Goal: Task Accomplishment & Management: Use online tool/utility

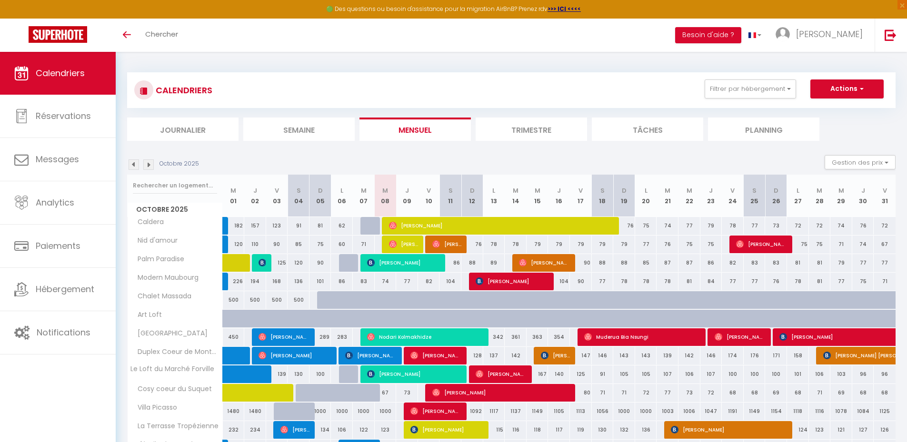
scroll to position [56, 0]
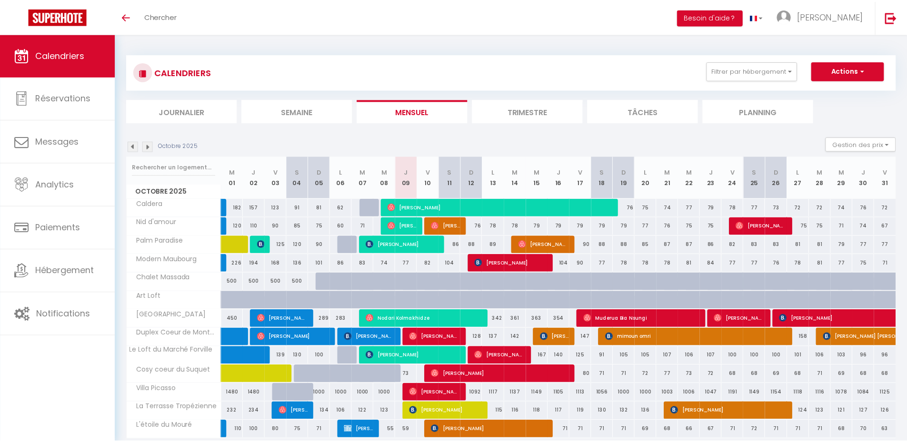
scroll to position [56, 0]
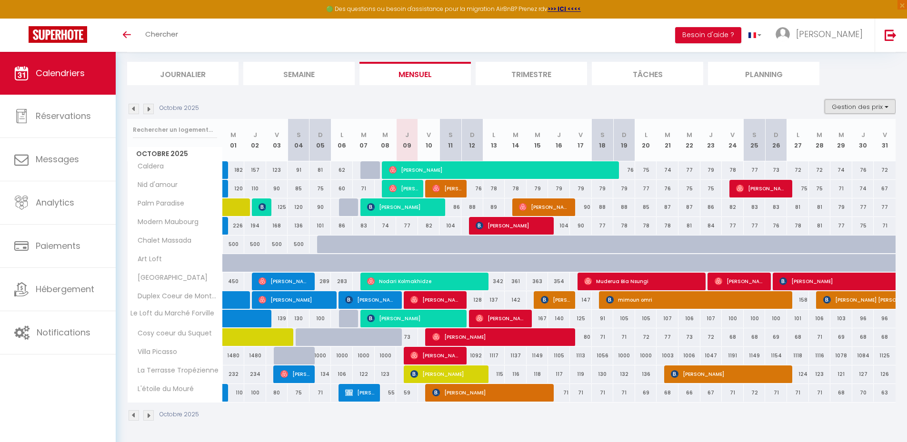
click at [880, 104] on button "Gestion des prix" at bounding box center [859, 106] width 71 height 14
click at [837, 136] on input "Nb Nuits minimum" at bounding box center [852, 136] width 86 height 10
checkbox input "true"
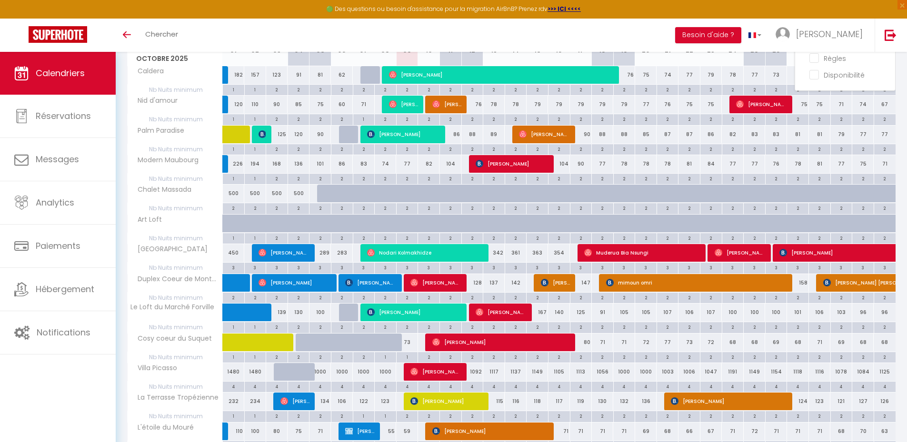
scroll to position [103, 0]
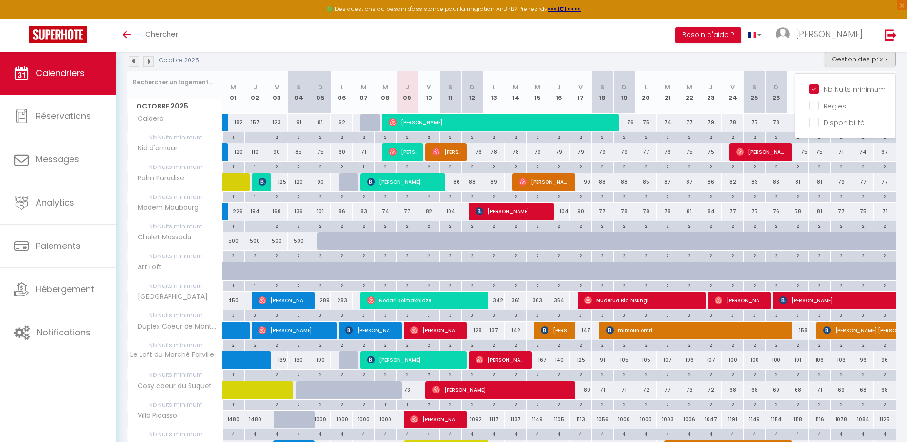
click at [735, 64] on div "Octobre 2025 Gestion des prix Nb Nuits minimum Règles Disponibilité" at bounding box center [511, 62] width 768 height 20
